Goal: Task Accomplishment & Management: Use online tool/utility

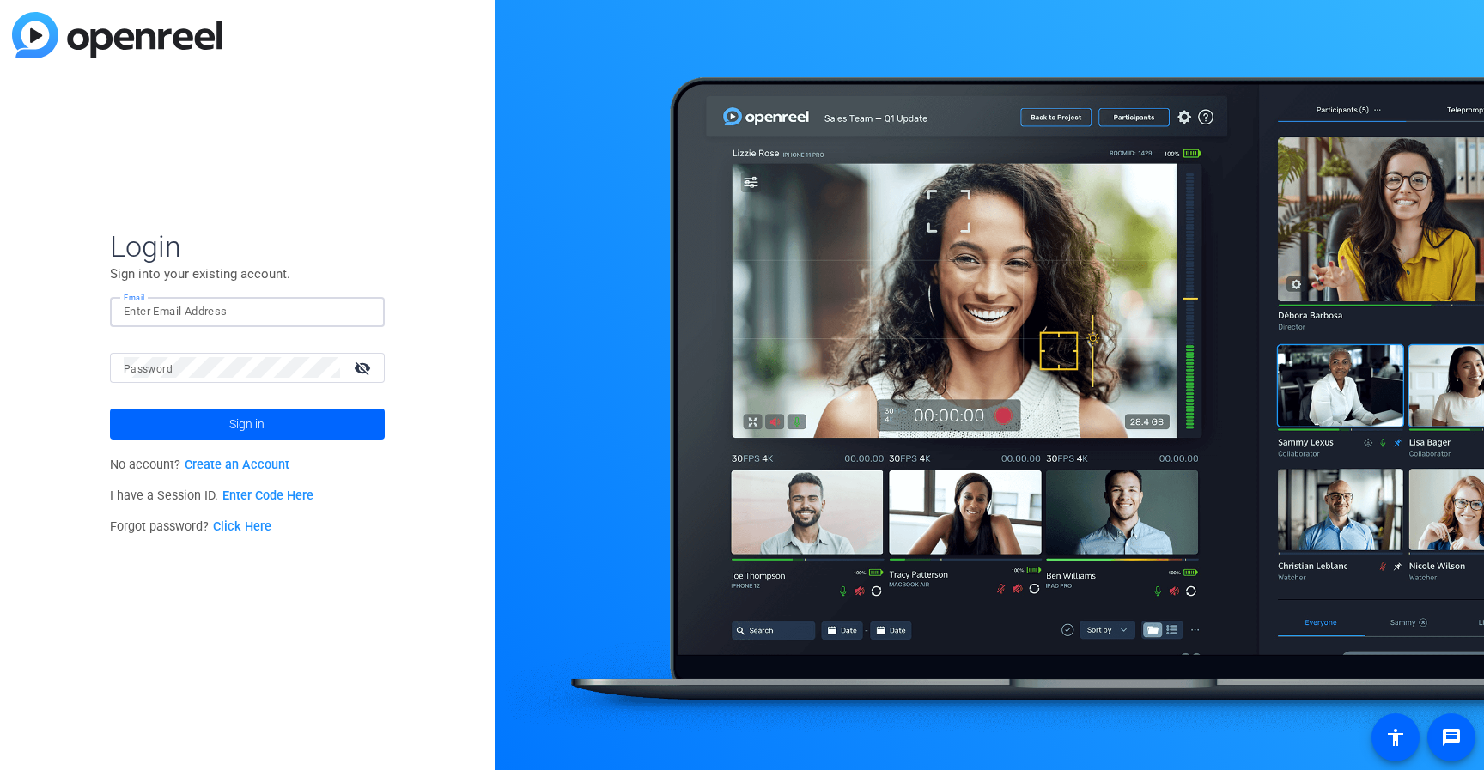
click at [203, 318] on input "Email" at bounding box center [247, 311] width 247 height 21
type input "[EMAIL_ADDRESS][DOMAIN_NAME]"
click at [110, 409] on button "Sign in" at bounding box center [247, 424] width 275 height 31
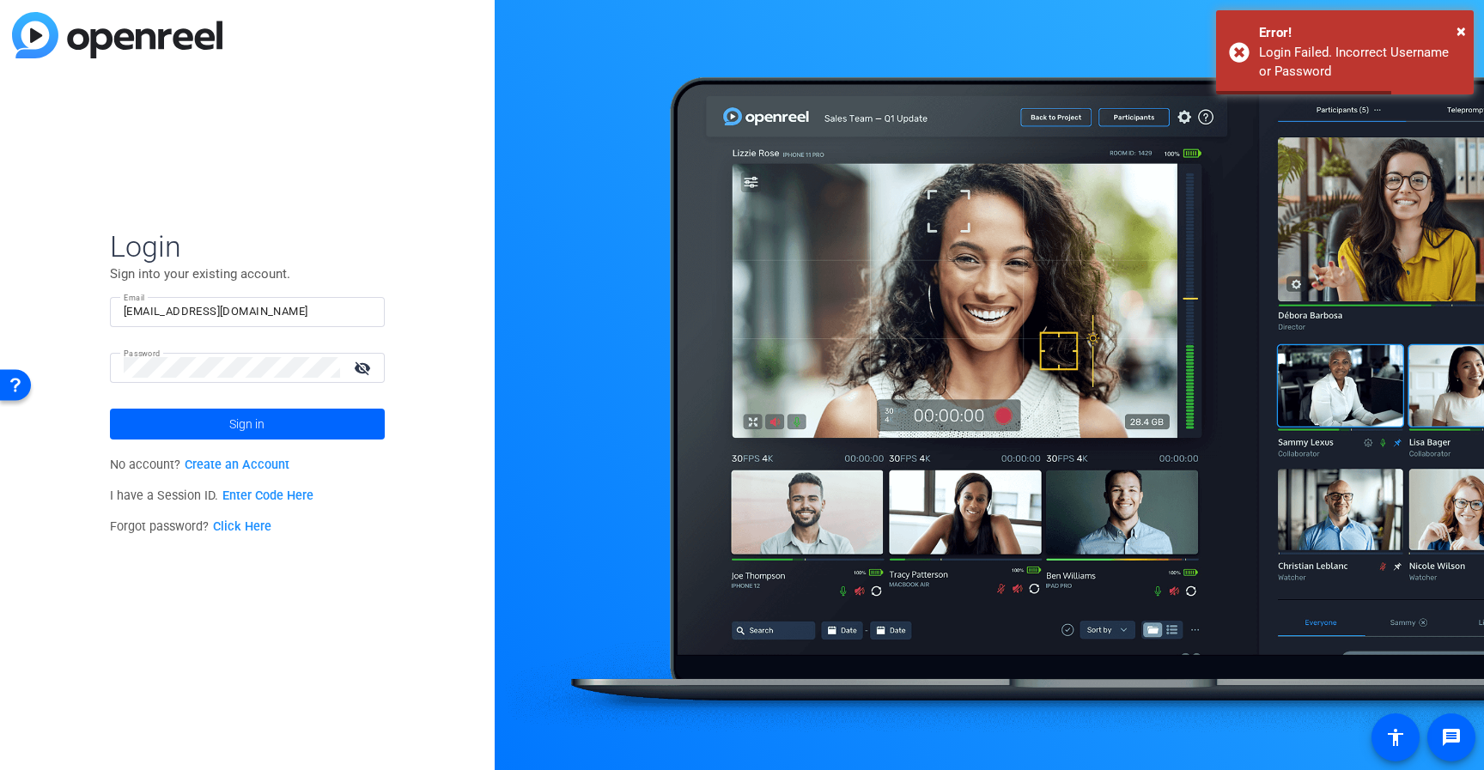
click at [206, 386] on mat-form-field "Password visibility_off" at bounding box center [247, 381] width 275 height 56
click at [360, 368] on mat-icon "visibility_off" at bounding box center [364, 368] width 41 height 25
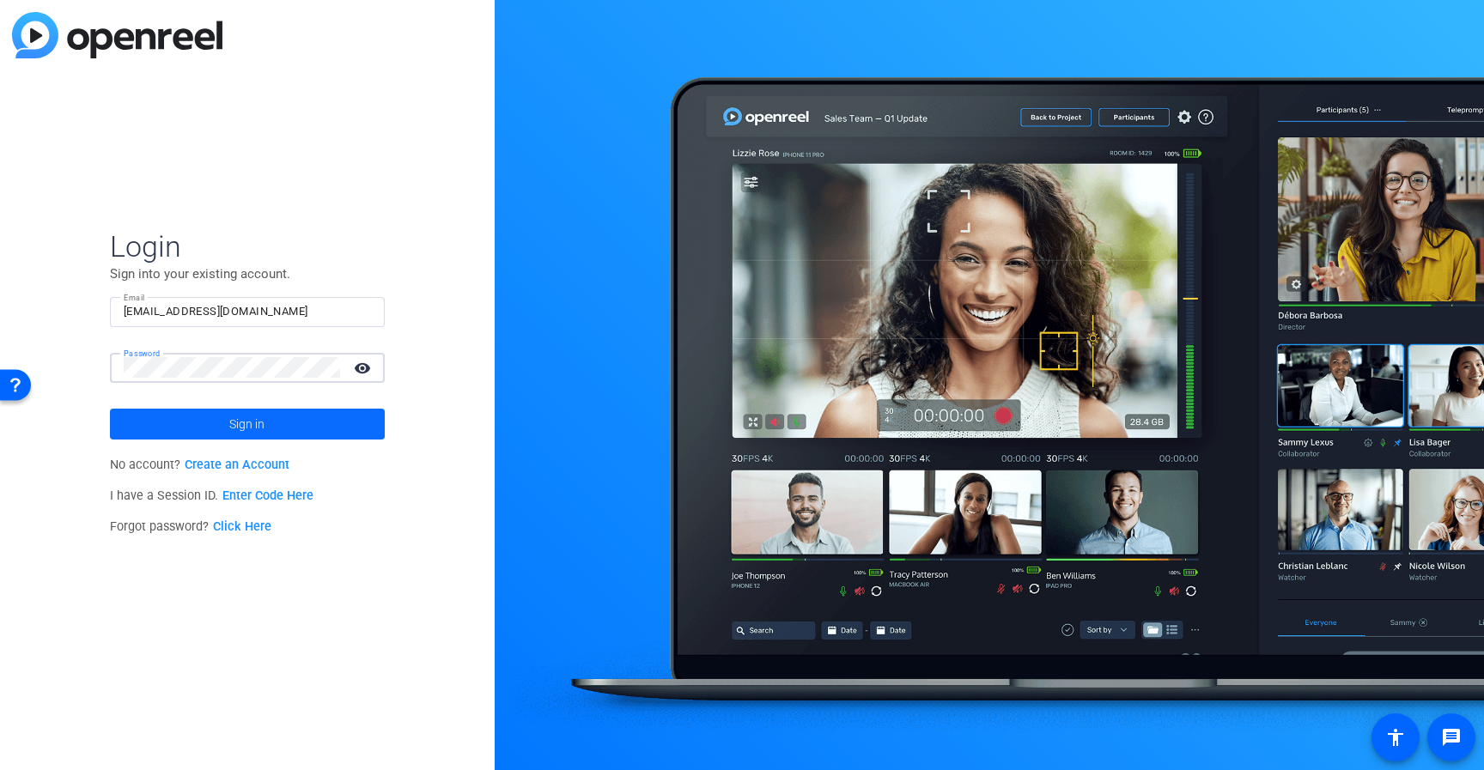
click at [188, 427] on span at bounding box center [247, 424] width 275 height 41
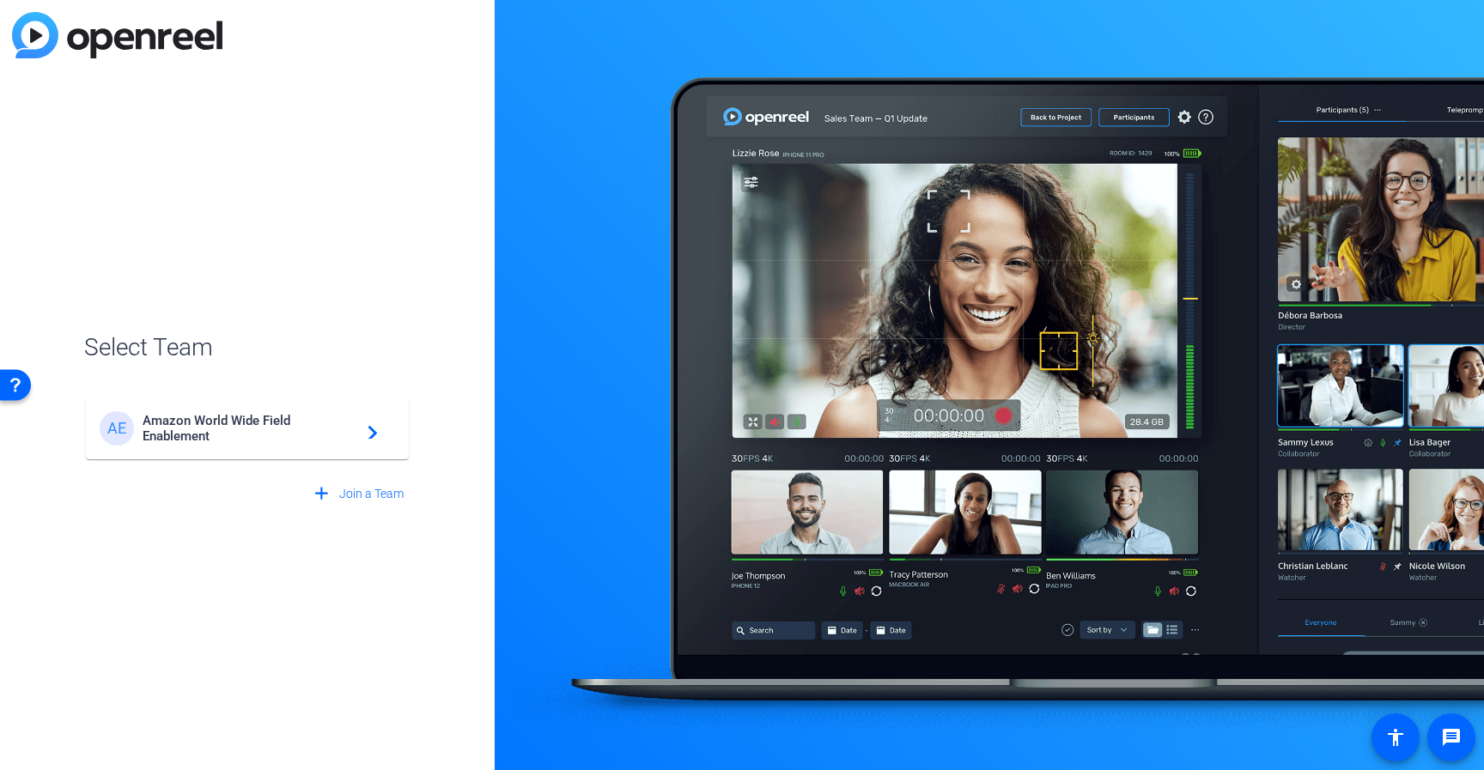
click at [283, 417] on span "Amazon World Wide Field Enablement" at bounding box center [250, 428] width 215 height 31
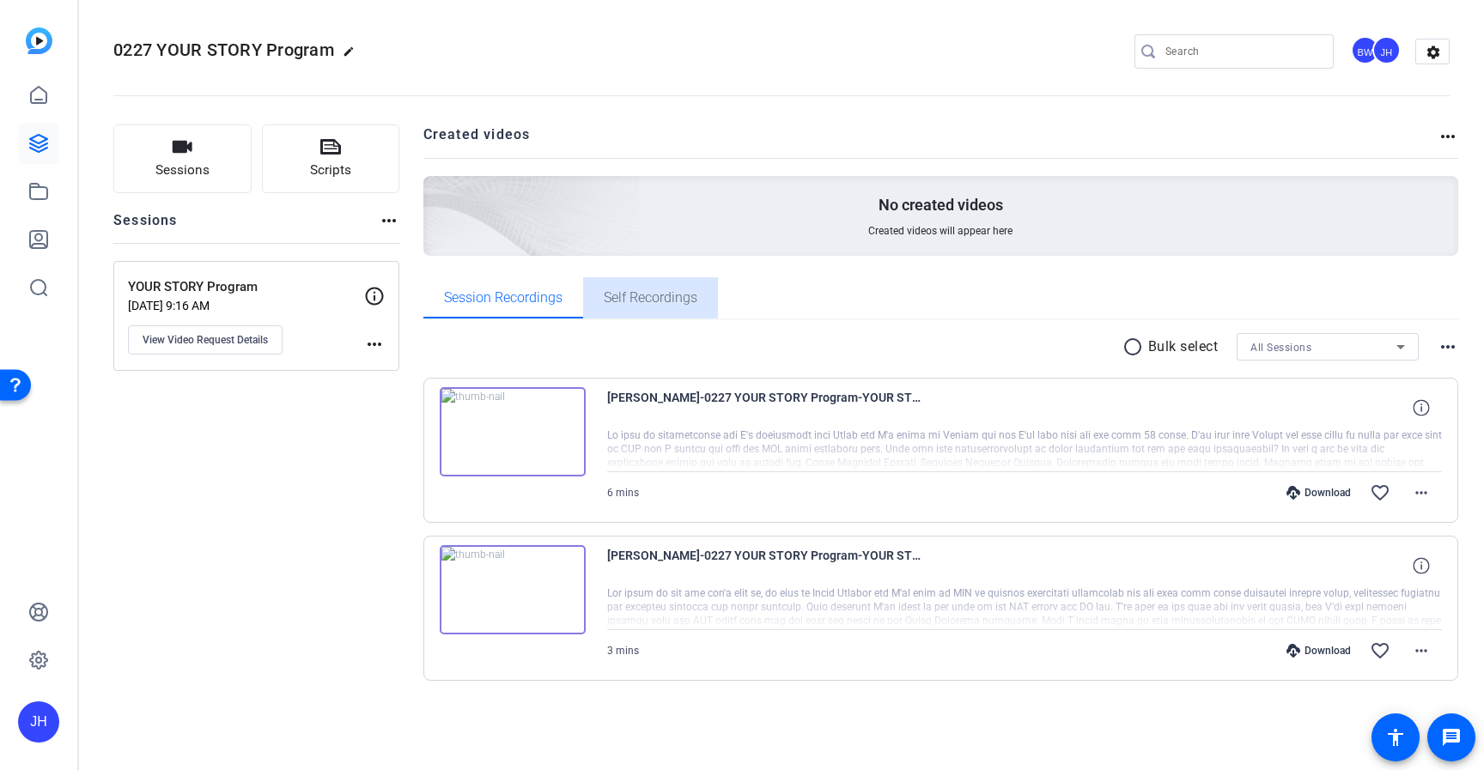
click at [642, 296] on span "Self Recordings" at bounding box center [651, 298] width 94 height 14
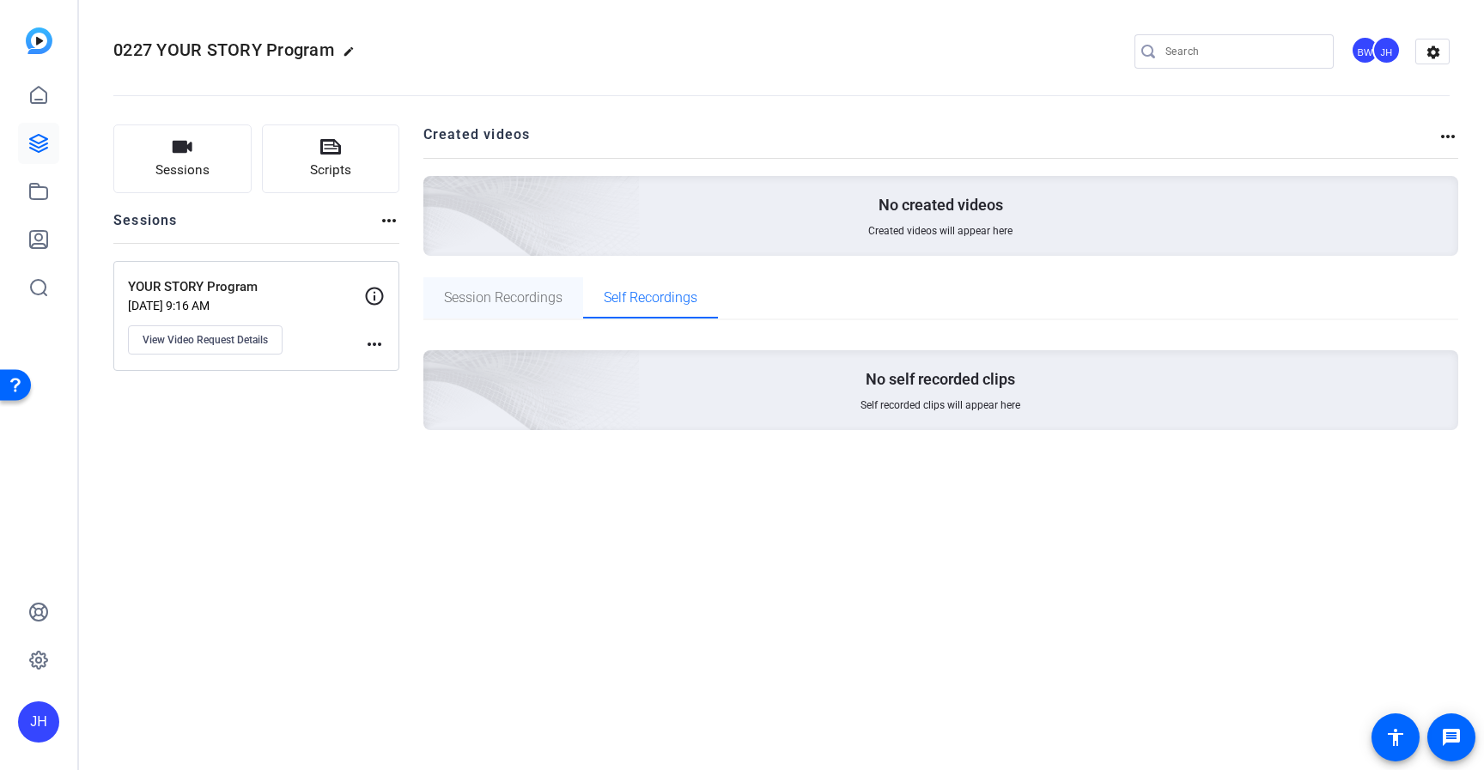
click at [505, 304] on span "Session Recordings" at bounding box center [503, 298] width 119 height 14
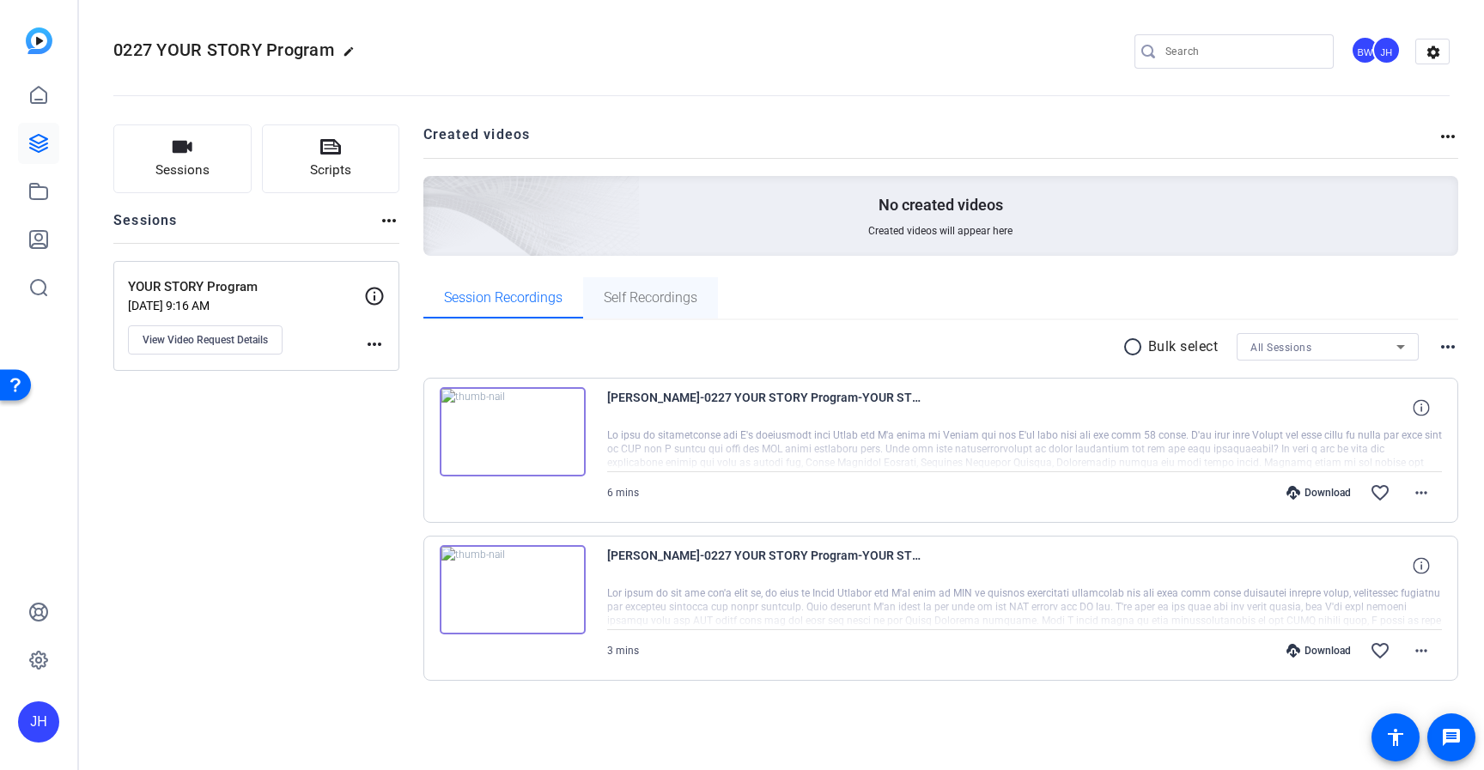
click at [638, 307] on span "Self Recordings" at bounding box center [651, 297] width 94 height 41
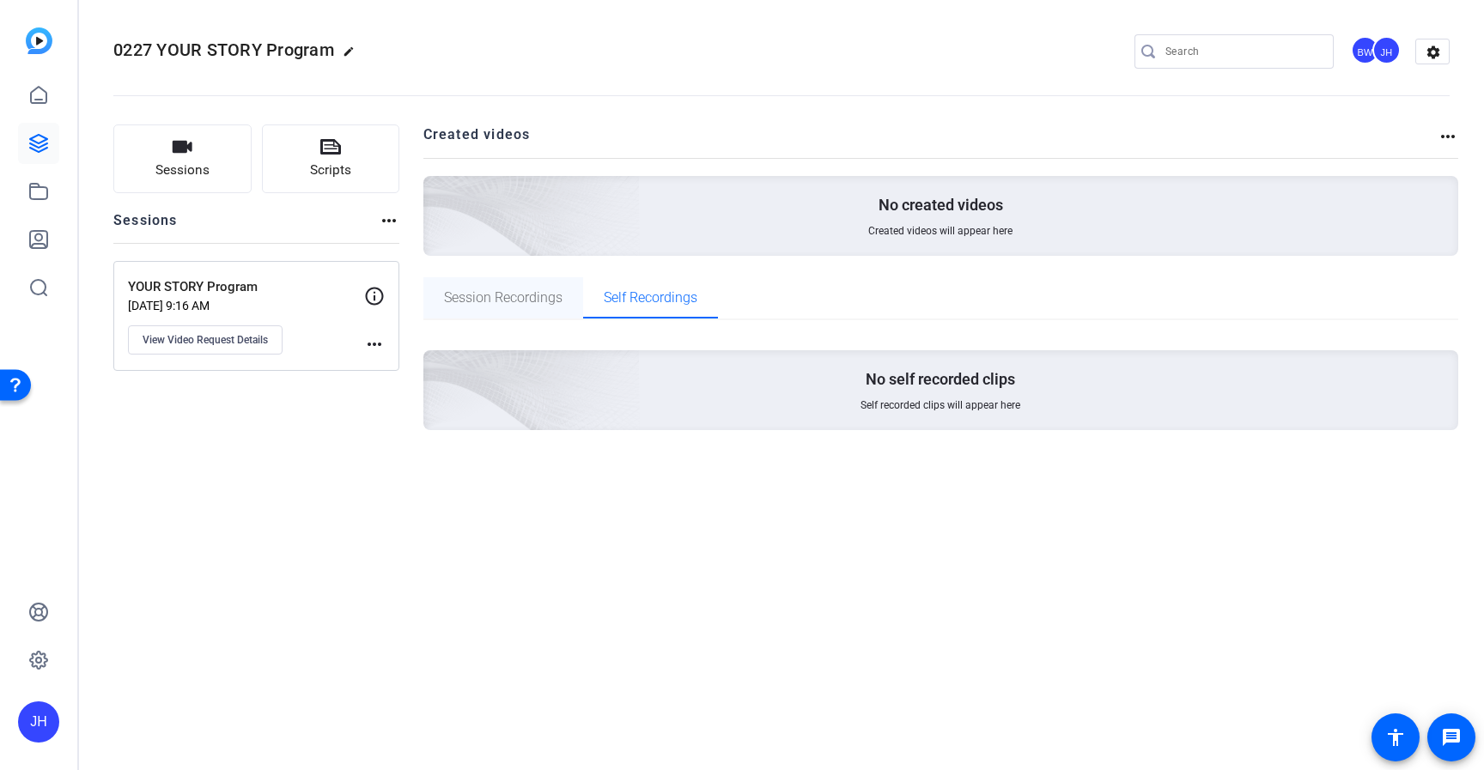
click at [502, 301] on span "Session Recordings" at bounding box center [503, 298] width 119 height 14
